Goal: Task Accomplishment & Management: Complete application form

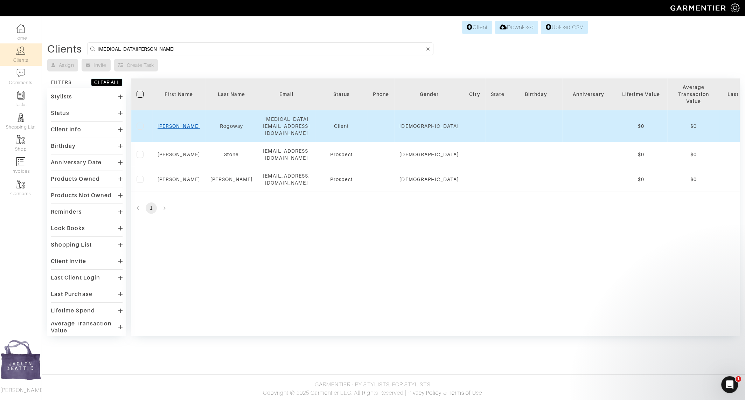
click at [178, 123] on link "Allan" at bounding box center [179, 126] width 42 height 6
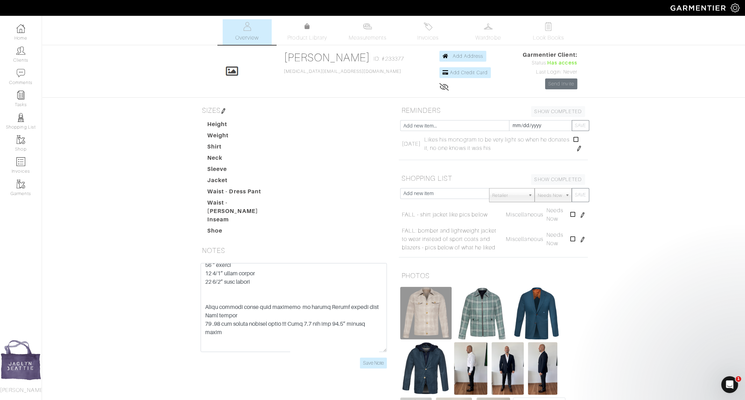
scroll to position [613, 0]
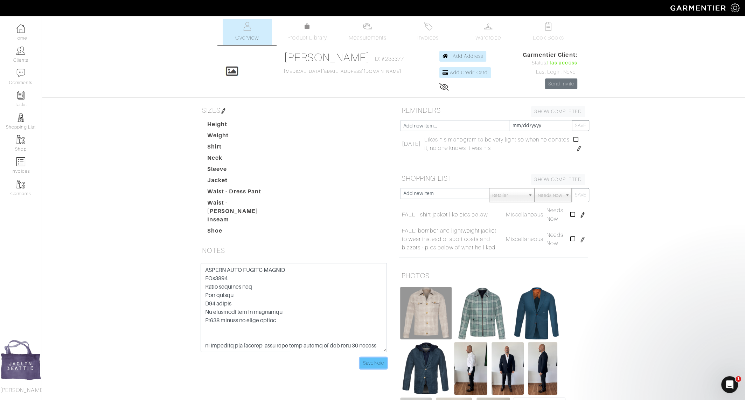
click at [367, 358] on input "Save Note" at bounding box center [373, 363] width 27 height 11
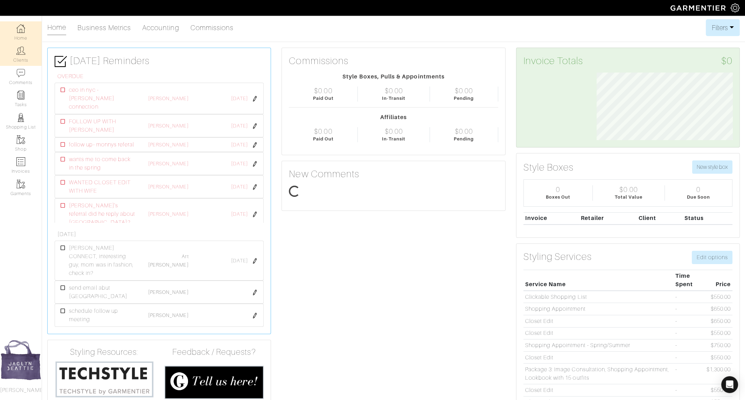
scroll to position [68, 146]
click at [32, 54] on link "Clients" at bounding box center [21, 54] width 42 height 22
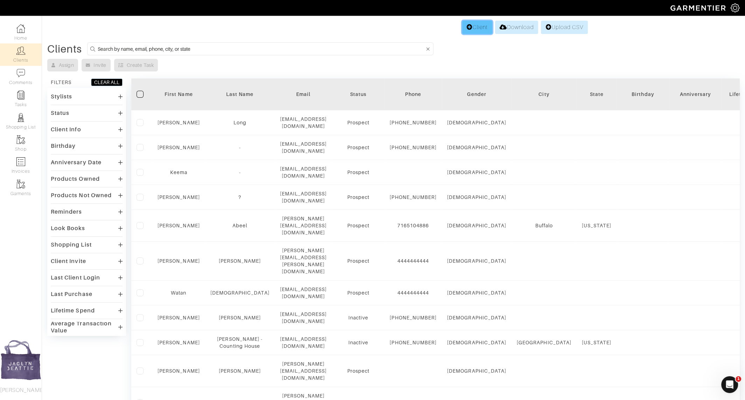
click at [480, 30] on link "Client" at bounding box center [477, 27] width 30 height 13
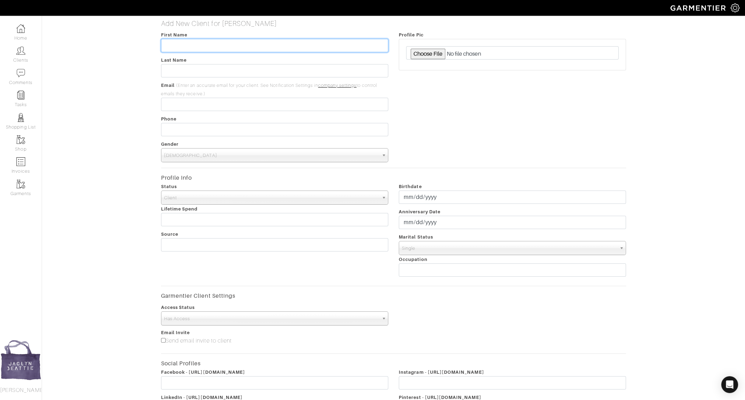
click at [328, 47] on input "text" at bounding box center [274, 45] width 227 height 13
type input "Alli"
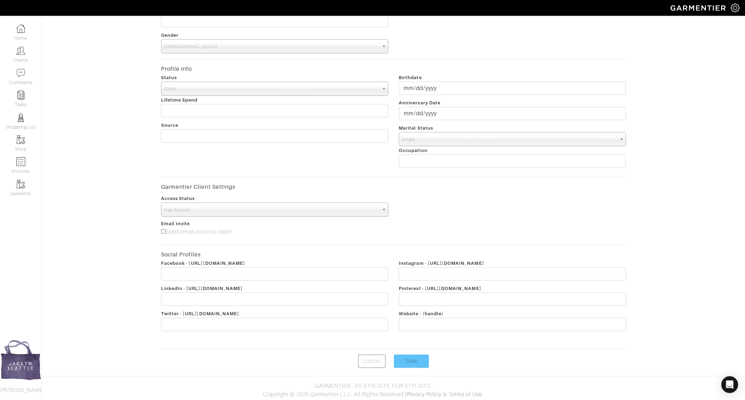
type input "Rogoway"
click at [406, 362] on input "Save" at bounding box center [411, 360] width 35 height 13
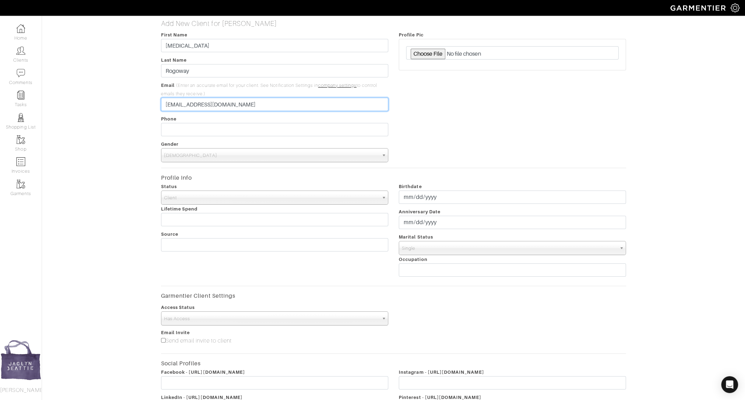
type input "hello@jaclynbeattie.com"
click at [197, 160] on span "Male" at bounding box center [271, 156] width 215 height 14
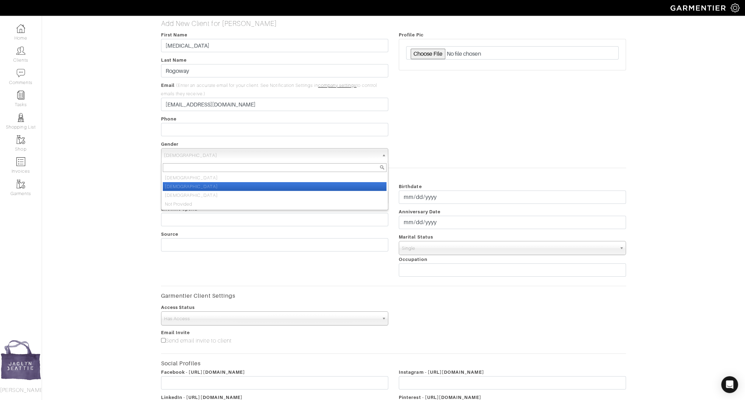
click at [198, 183] on li "Female" at bounding box center [275, 186] width 224 height 9
select select "Female"
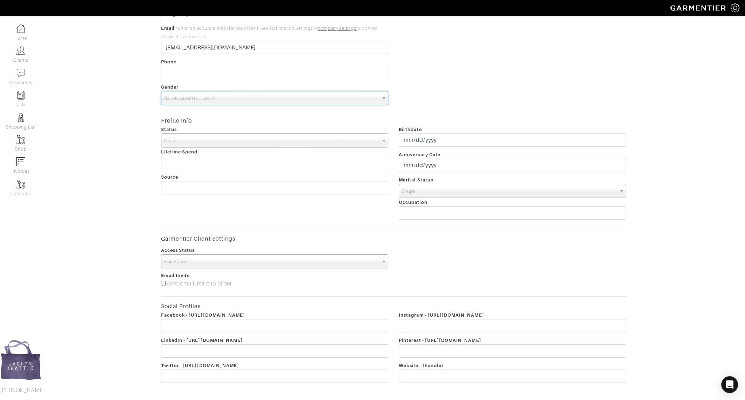
scroll to position [109, 0]
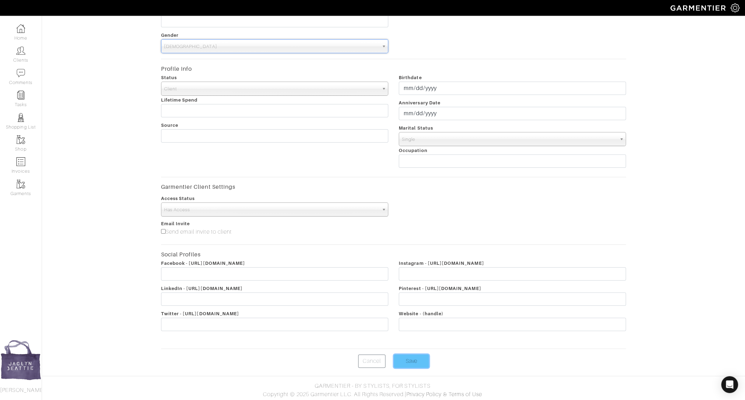
click at [407, 358] on input "Save" at bounding box center [411, 360] width 35 height 13
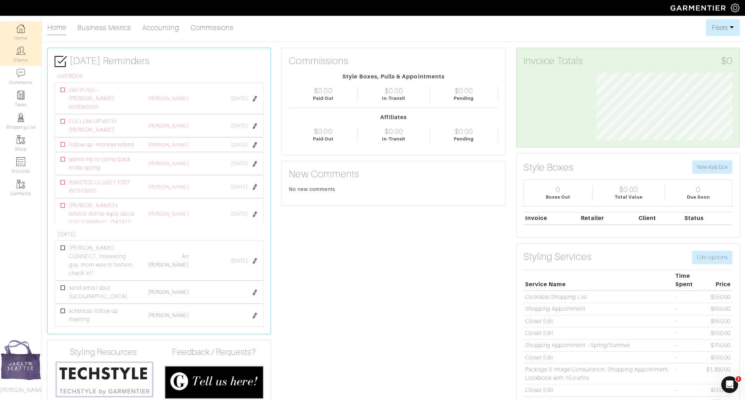
click at [19, 56] on link "Clients" at bounding box center [21, 54] width 42 height 22
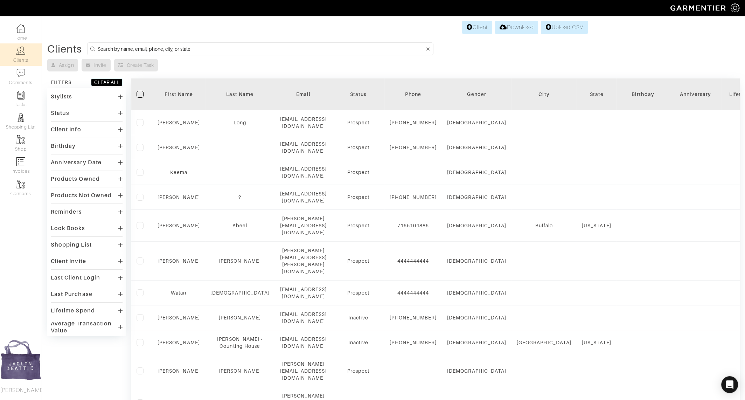
click at [148, 46] on input at bounding box center [261, 48] width 327 height 9
type input "alli"
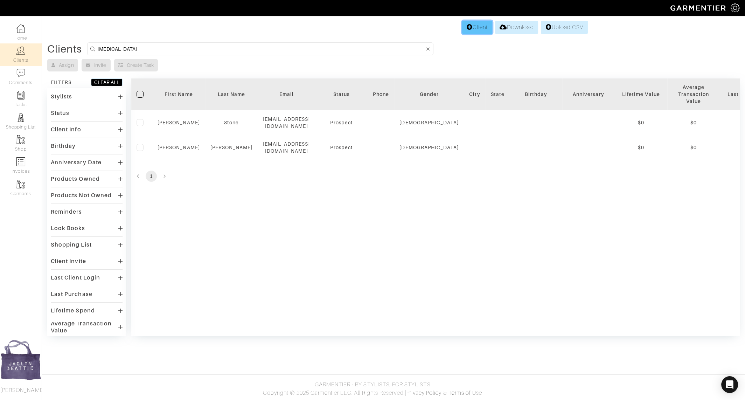
click at [471, 32] on link "Client" at bounding box center [477, 27] width 30 height 13
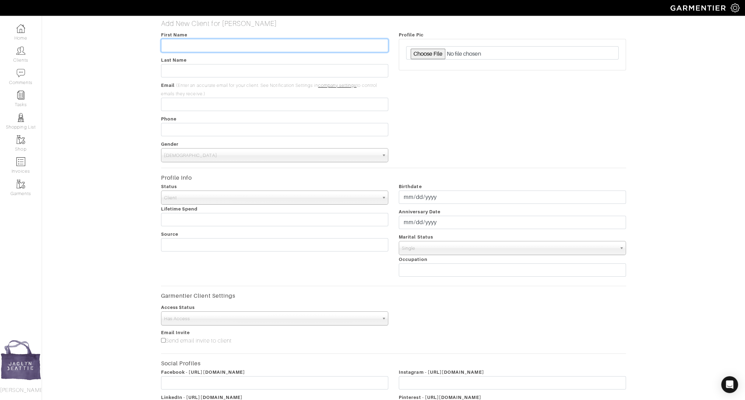
click at [180, 42] on input "text" at bounding box center [274, 45] width 227 height 13
type input "alli"
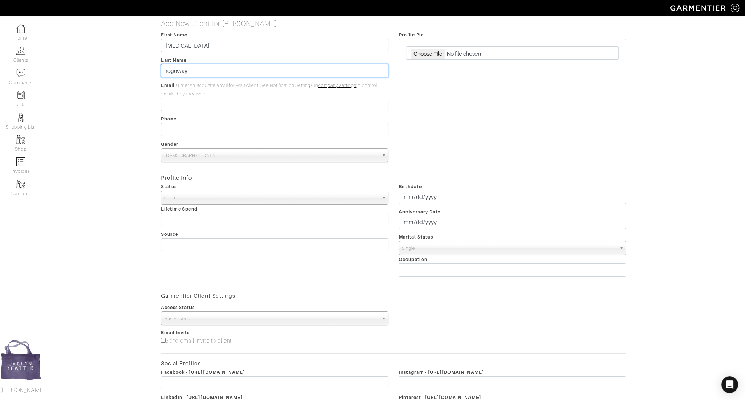
type input "rogoway"
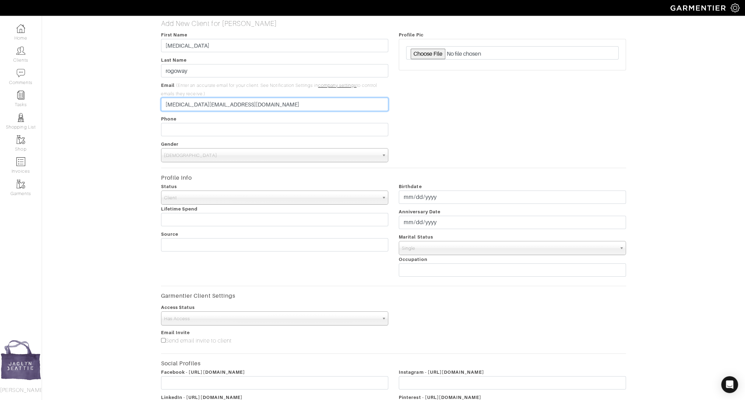
type input "[MEDICAL_DATA][EMAIL_ADDRESS][DOMAIN_NAME]"
click at [186, 160] on span "Male" at bounding box center [271, 156] width 215 height 14
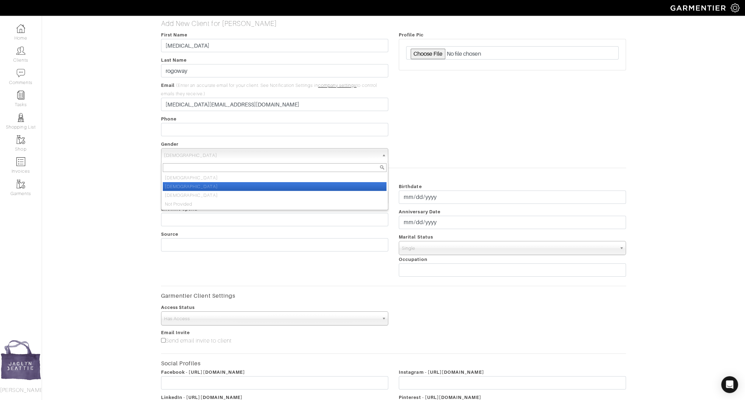
click at [188, 184] on li "Female" at bounding box center [275, 186] width 224 height 9
select select "Female"
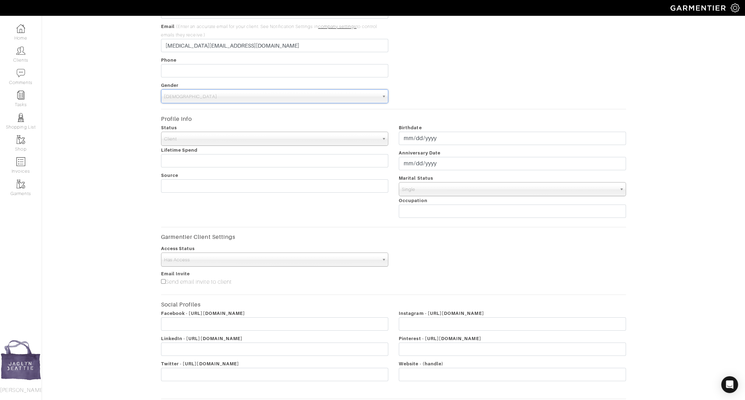
scroll to position [109, 0]
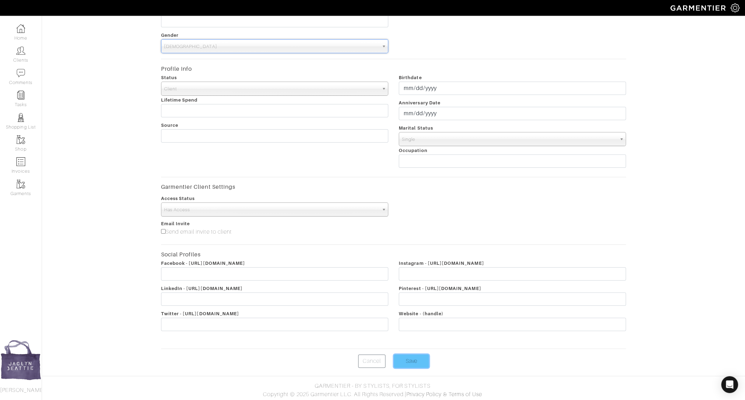
click at [412, 362] on input "Save" at bounding box center [411, 360] width 35 height 13
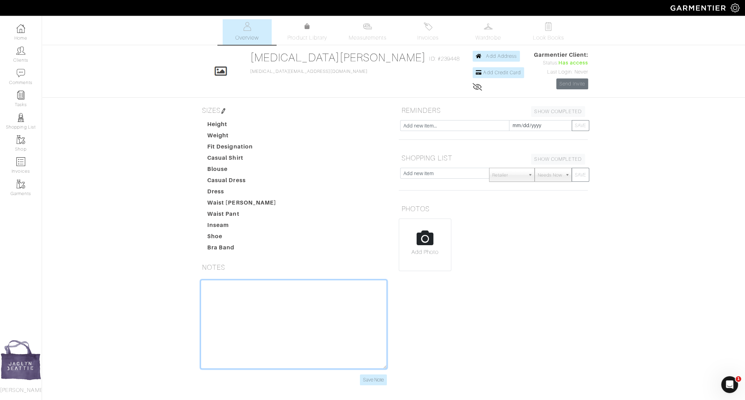
click at [262, 310] on textarea at bounding box center [294, 324] width 186 height 89
paste textarea "[MEDICAL_DATA] stomach biggest 37 5/8"
type textarea "[MEDICAL_DATA] stomach biggest 37 5/8"
click at [374, 380] on input "Save Note" at bounding box center [373, 379] width 27 height 11
